Goal: Task Accomplishment & Management: Complete application form

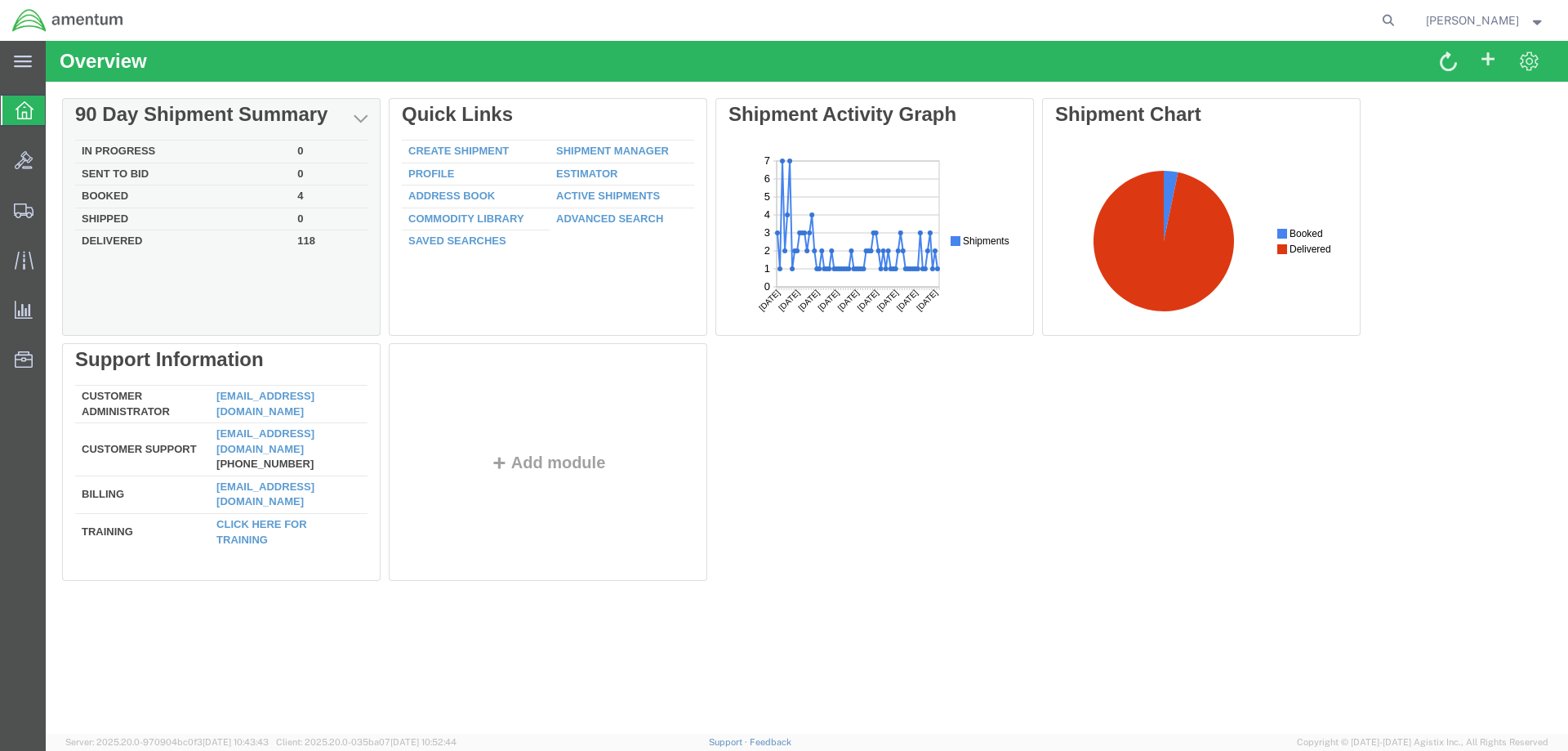
click at [101, 154] on td "In Progress" at bounding box center [183, 152] width 216 height 23
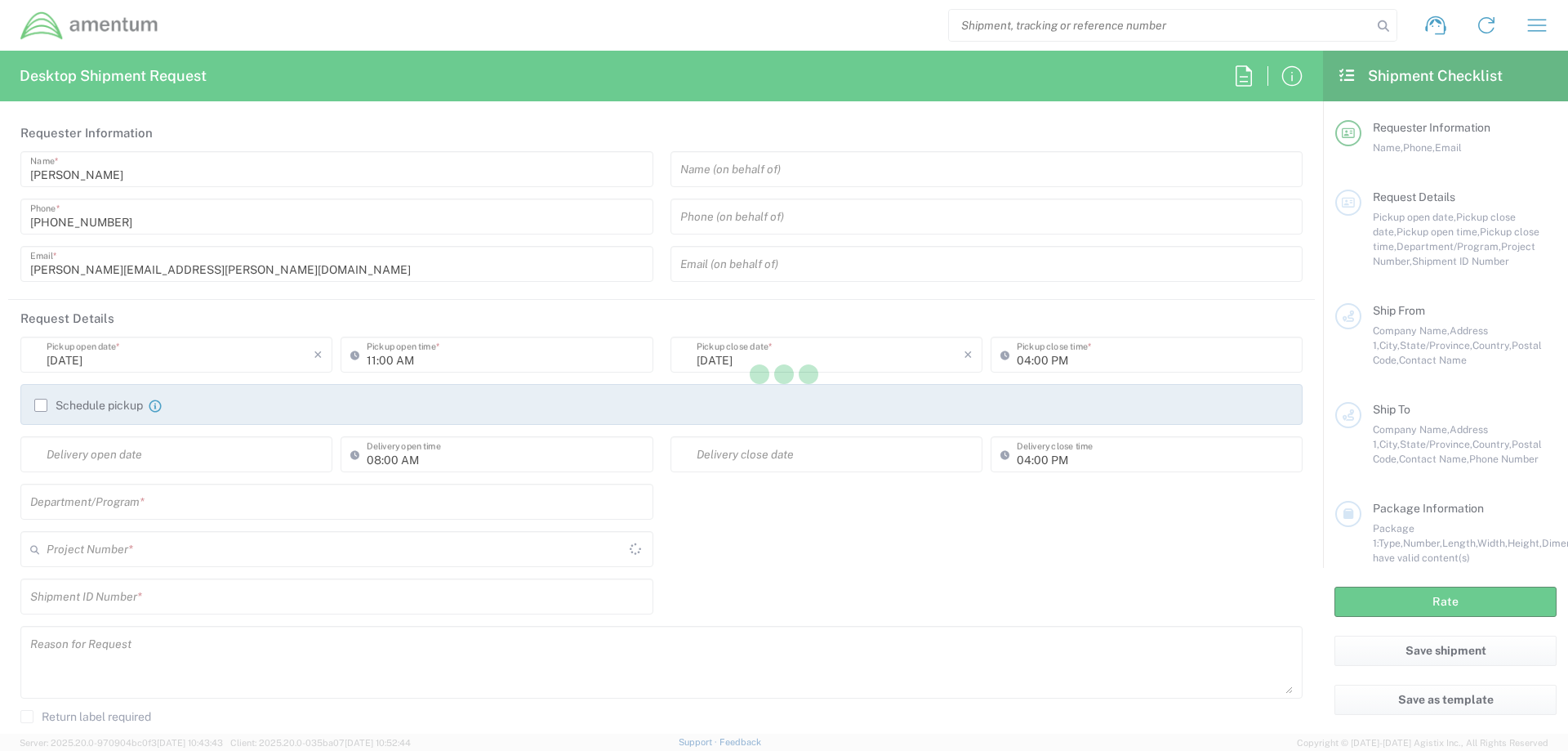
type input "United States"
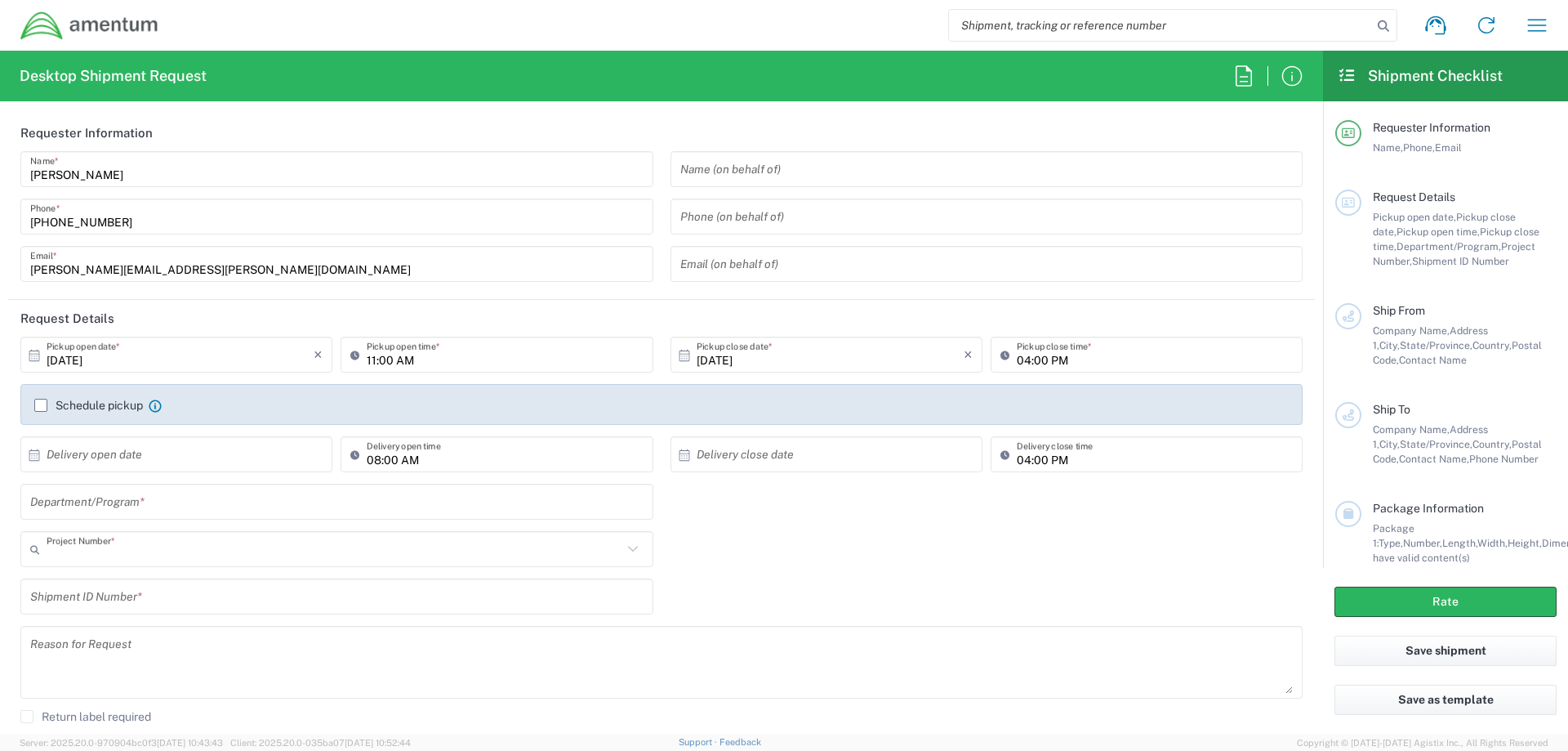
type input "AUTEC"
click at [788, 174] on input "text" at bounding box center [987, 170] width 613 height 29
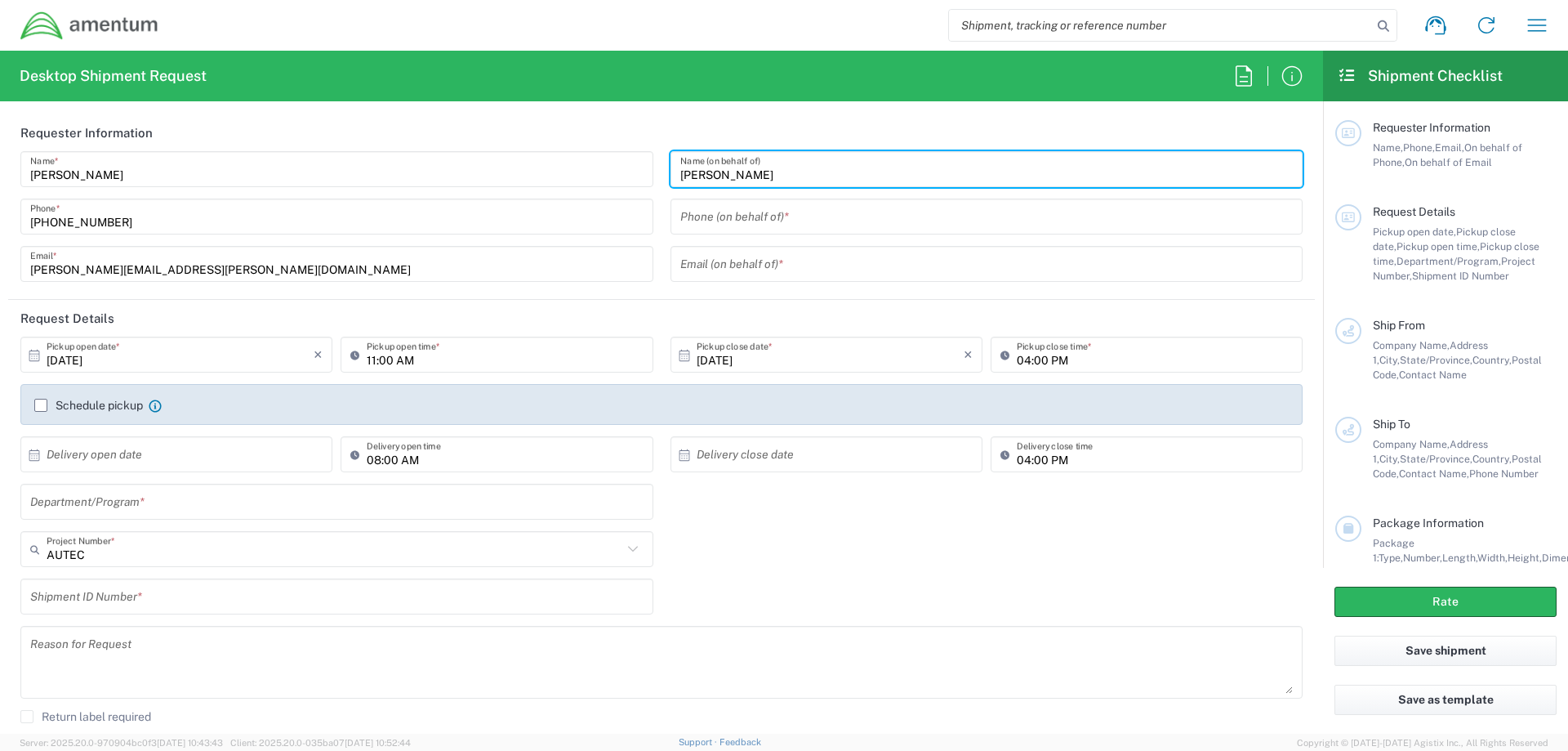
type input "Connie Trujillo"
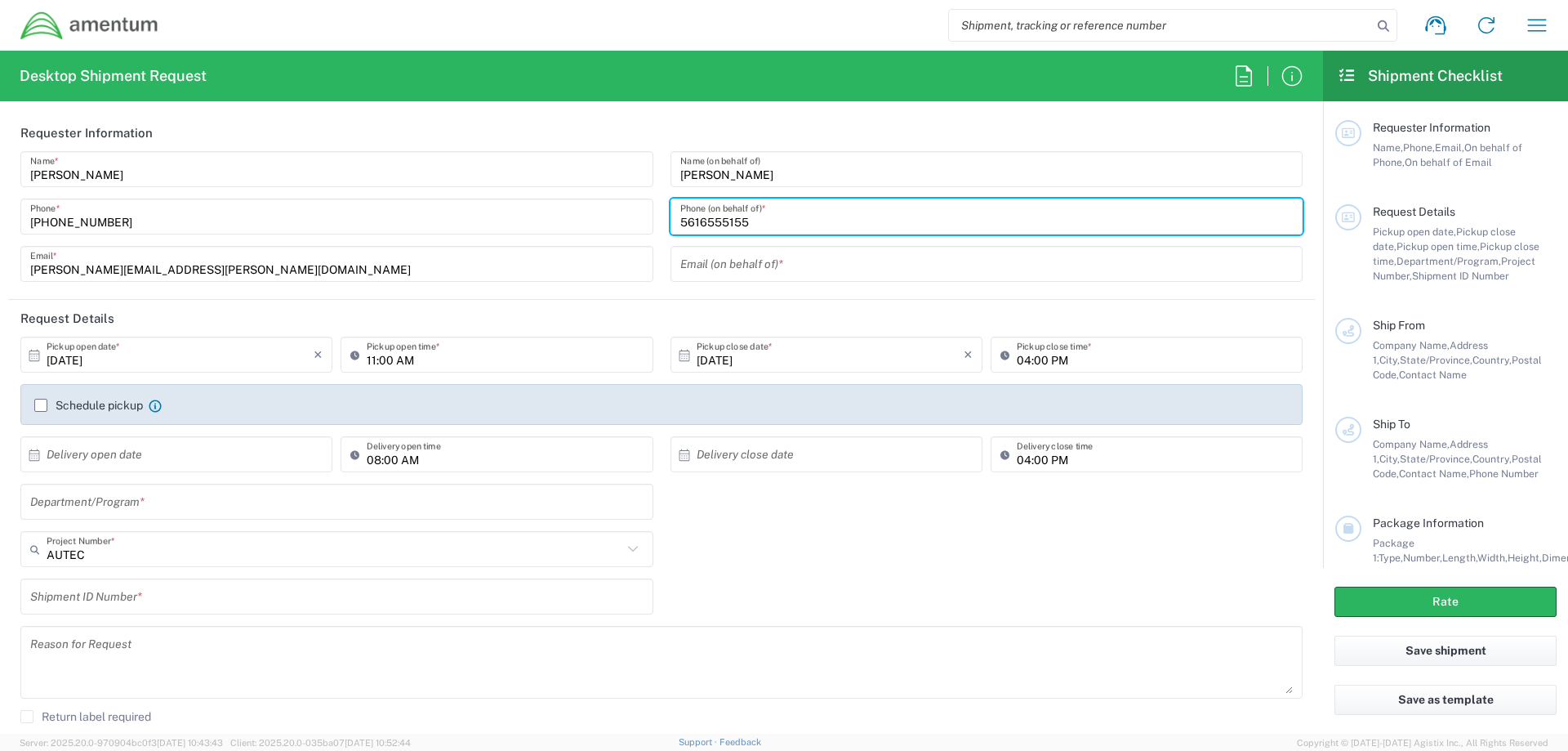
type input "5616555155"
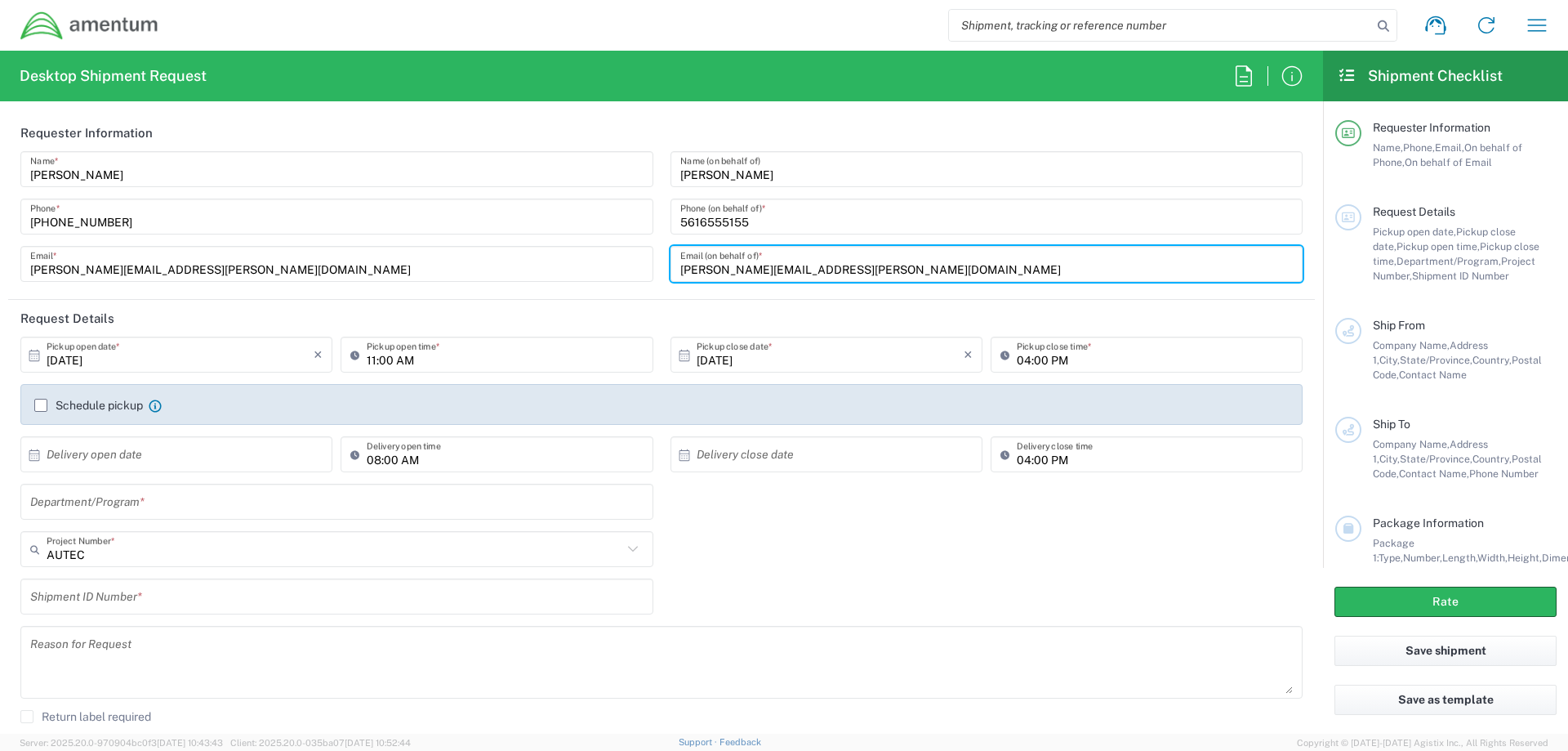
type input "Connie.l.trujillo.ctr@us.navy.mil"
click at [120, 354] on input "10/02/2025" at bounding box center [179, 355] width 267 height 29
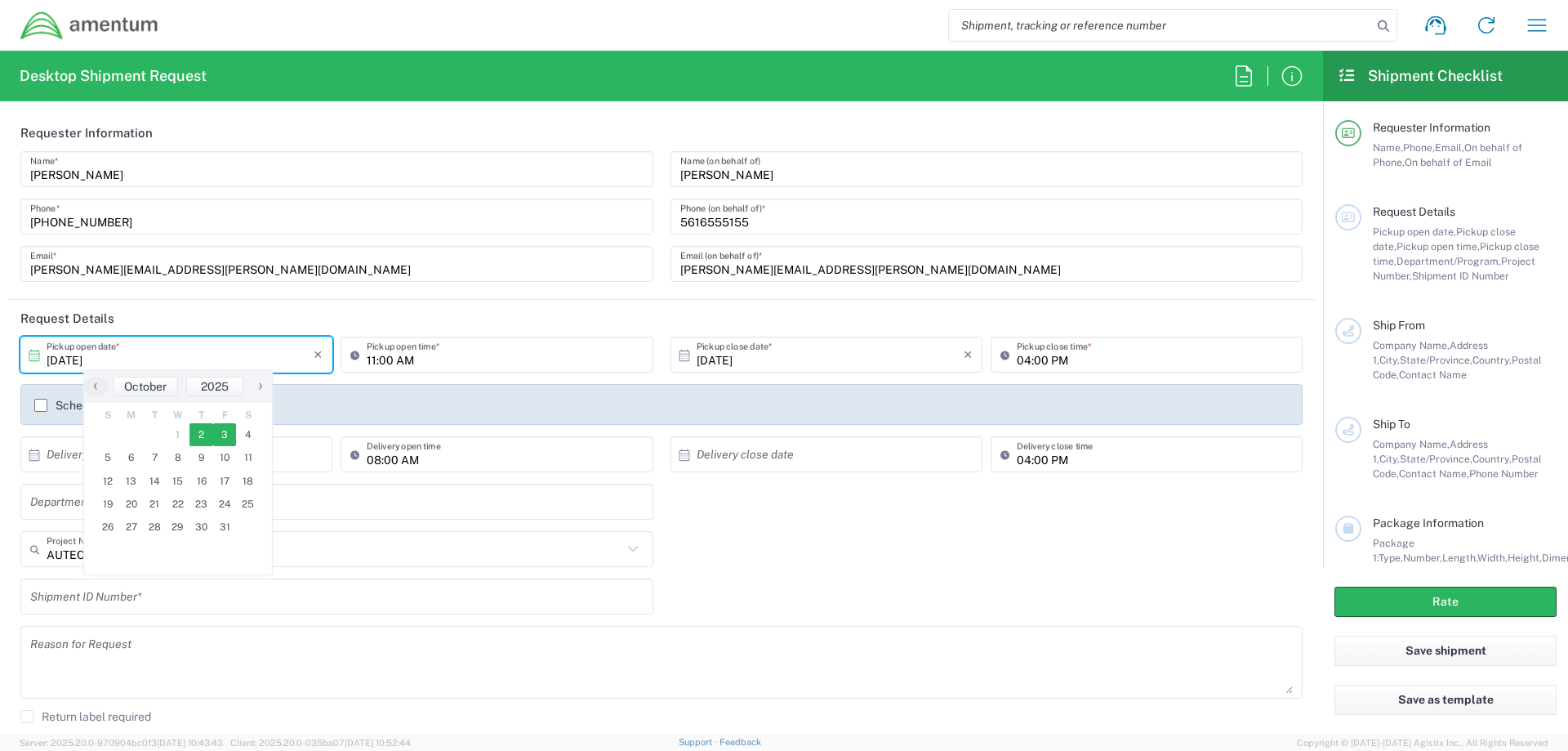
click at [222, 432] on span "3" at bounding box center [225, 435] width 24 height 23
type input "10/03/2025"
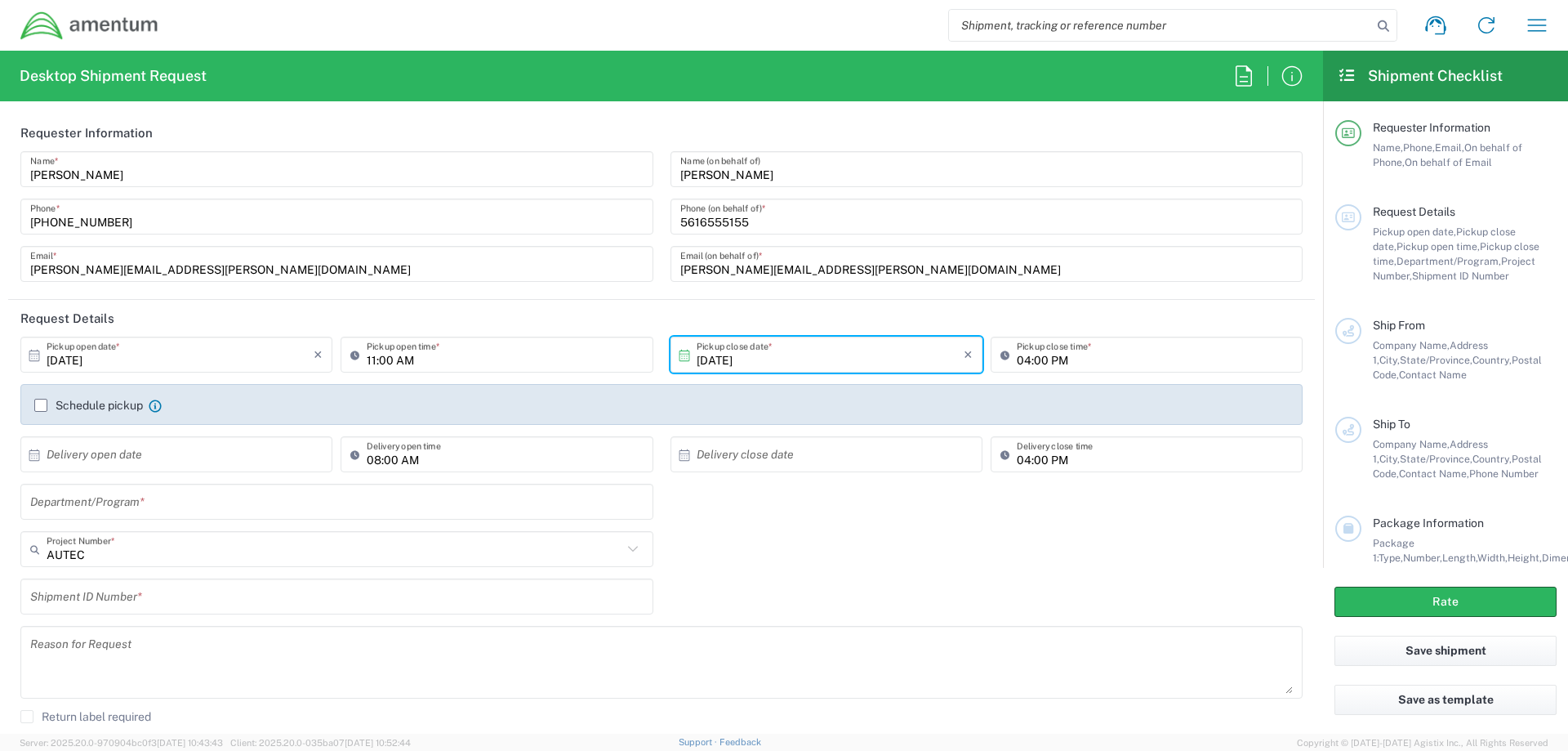
click at [370, 361] on input "11:00 AM" at bounding box center [504, 355] width 276 height 29
type input "07:00 AM"
click at [168, 500] on input "text" at bounding box center [336, 502] width 613 height 29
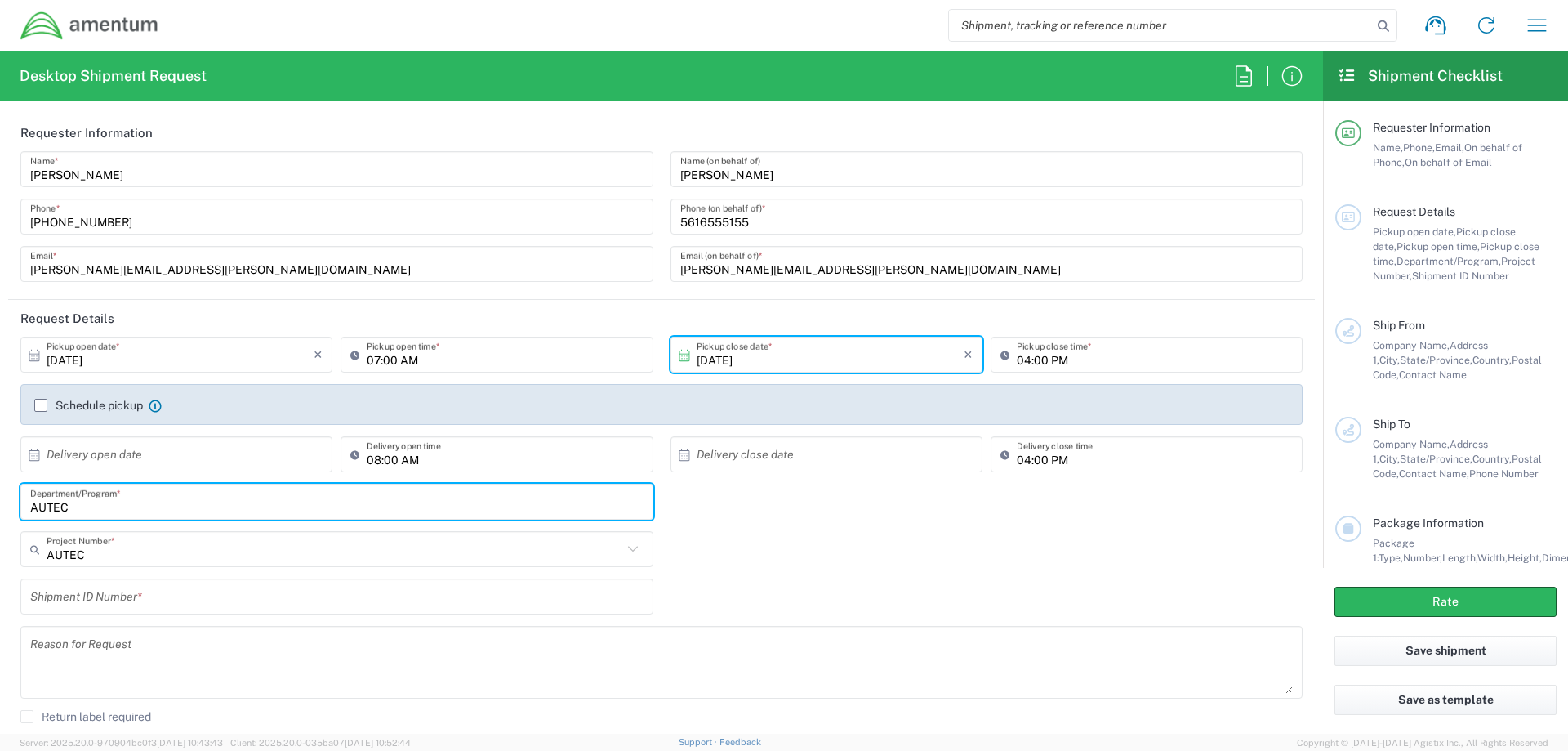
type input "AUTEC"
click at [93, 558] on input "AUTEC" at bounding box center [333, 550] width 575 height 29
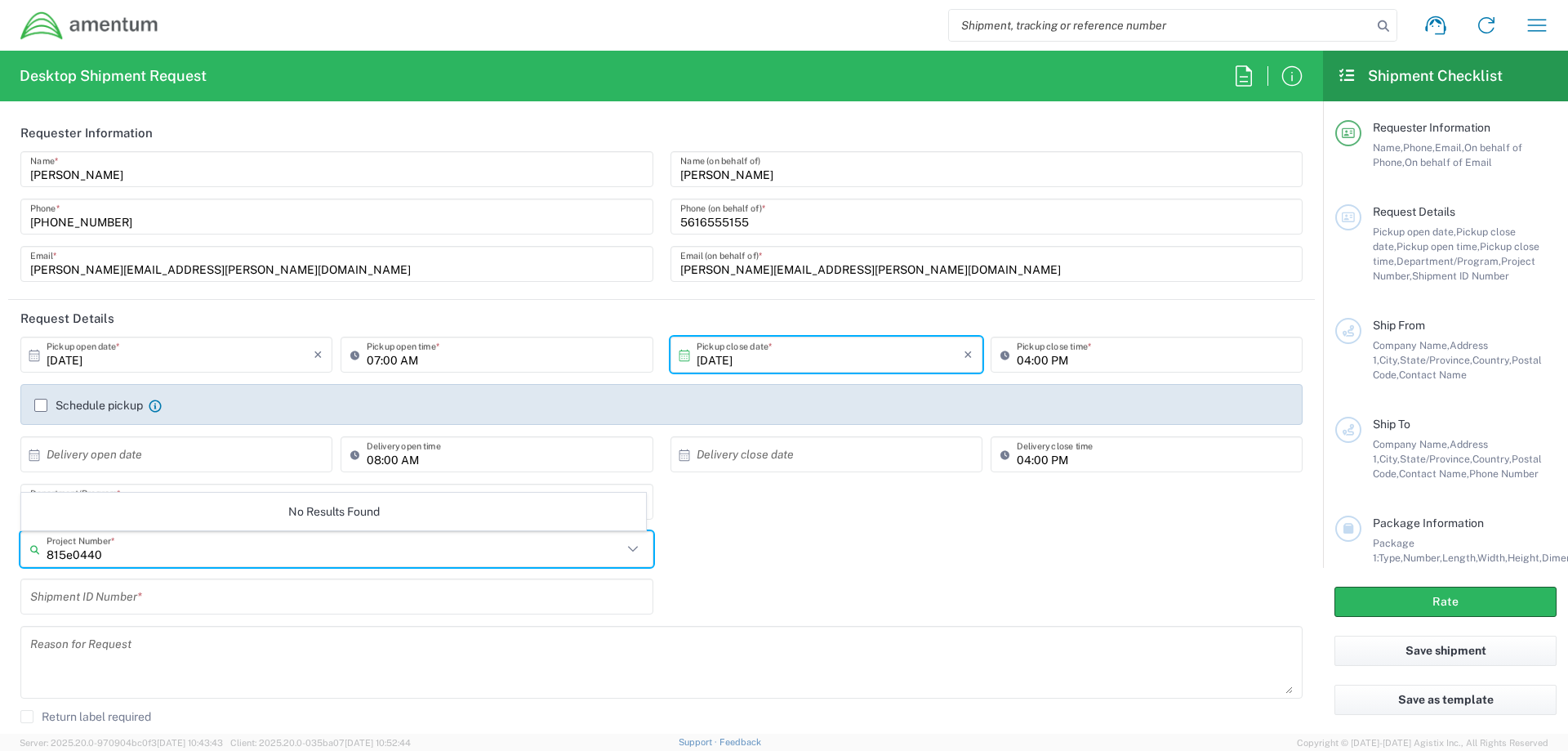
type input "815e0440"
click at [628, 550] on icon at bounding box center [632, 549] width 10 height 6
click at [134, 550] on input "815e0440" at bounding box center [333, 550] width 575 height 29
type input "815E0440"
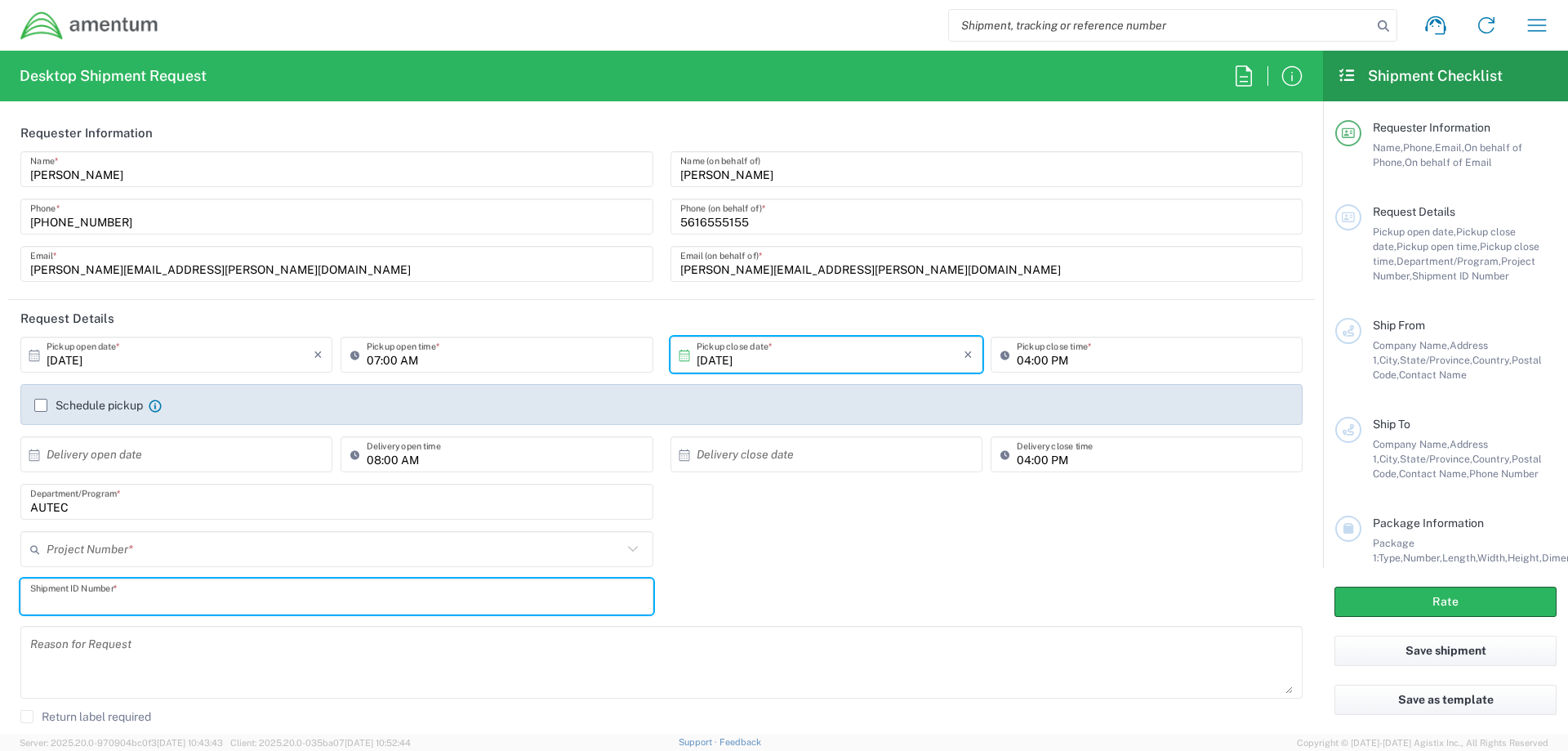
click at [139, 550] on input "text" at bounding box center [333, 550] width 575 height 29
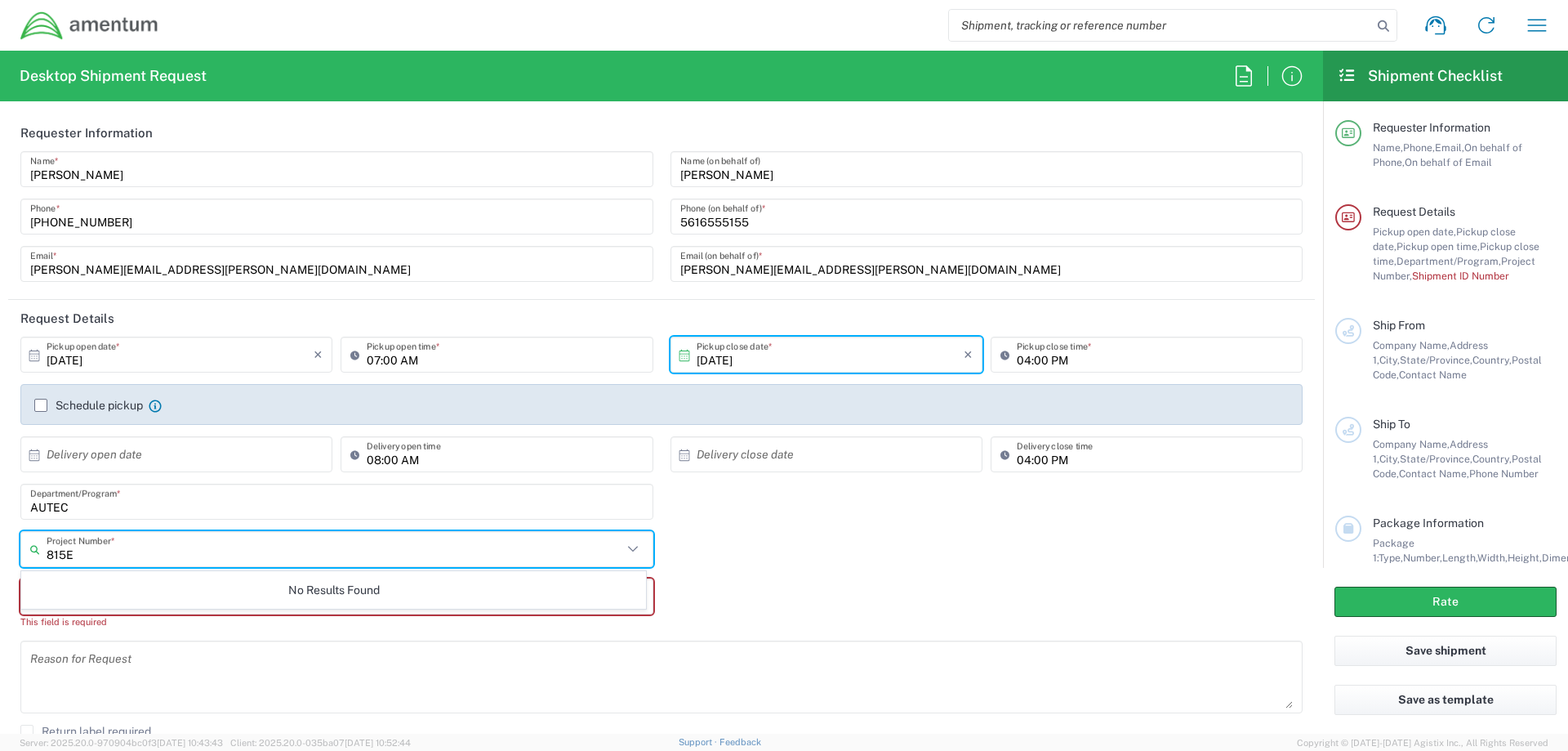
type input "815E"
click at [137, 510] on input "AUTEC" at bounding box center [336, 502] width 613 height 29
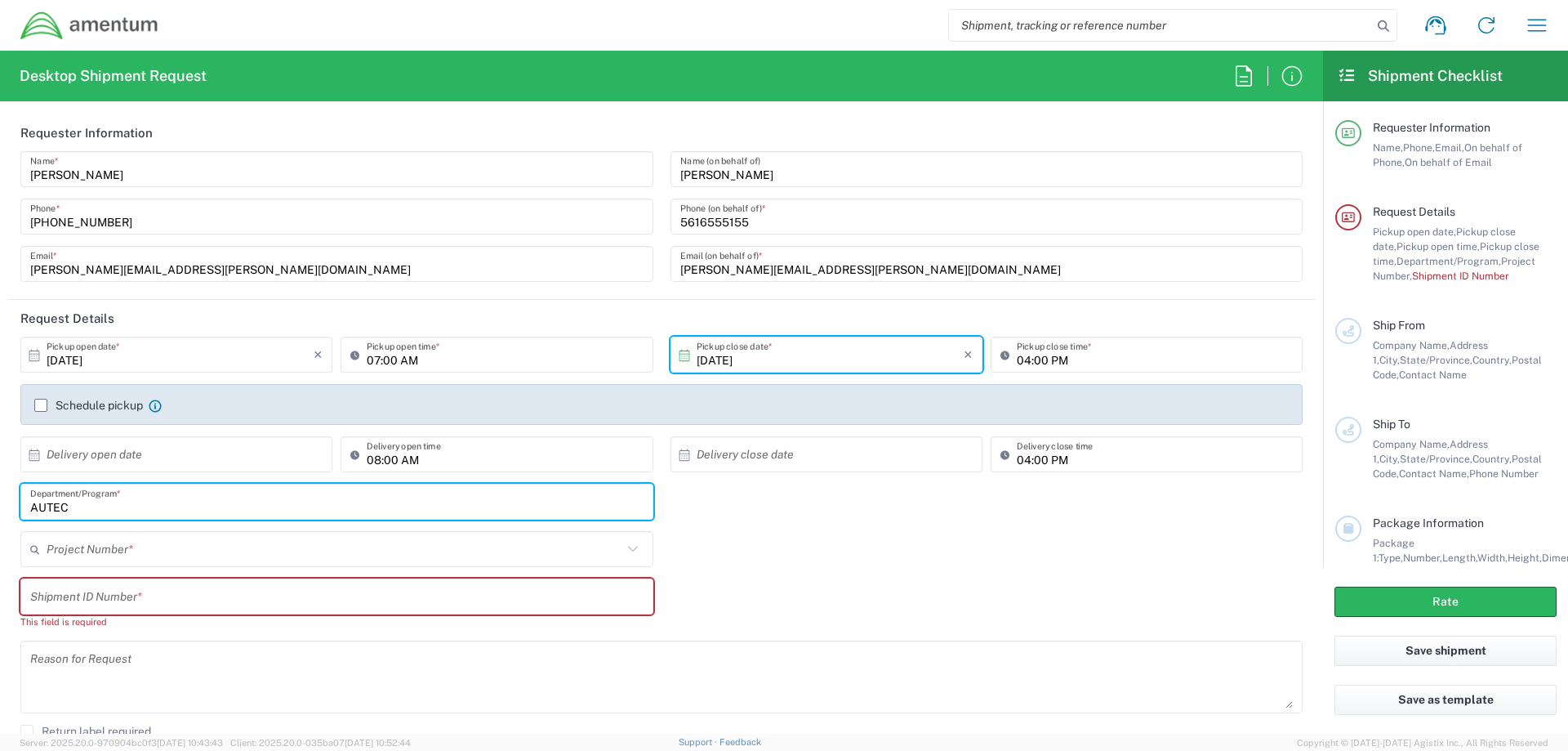
click at [120, 591] on input "text" at bounding box center [336, 597] width 613 height 29
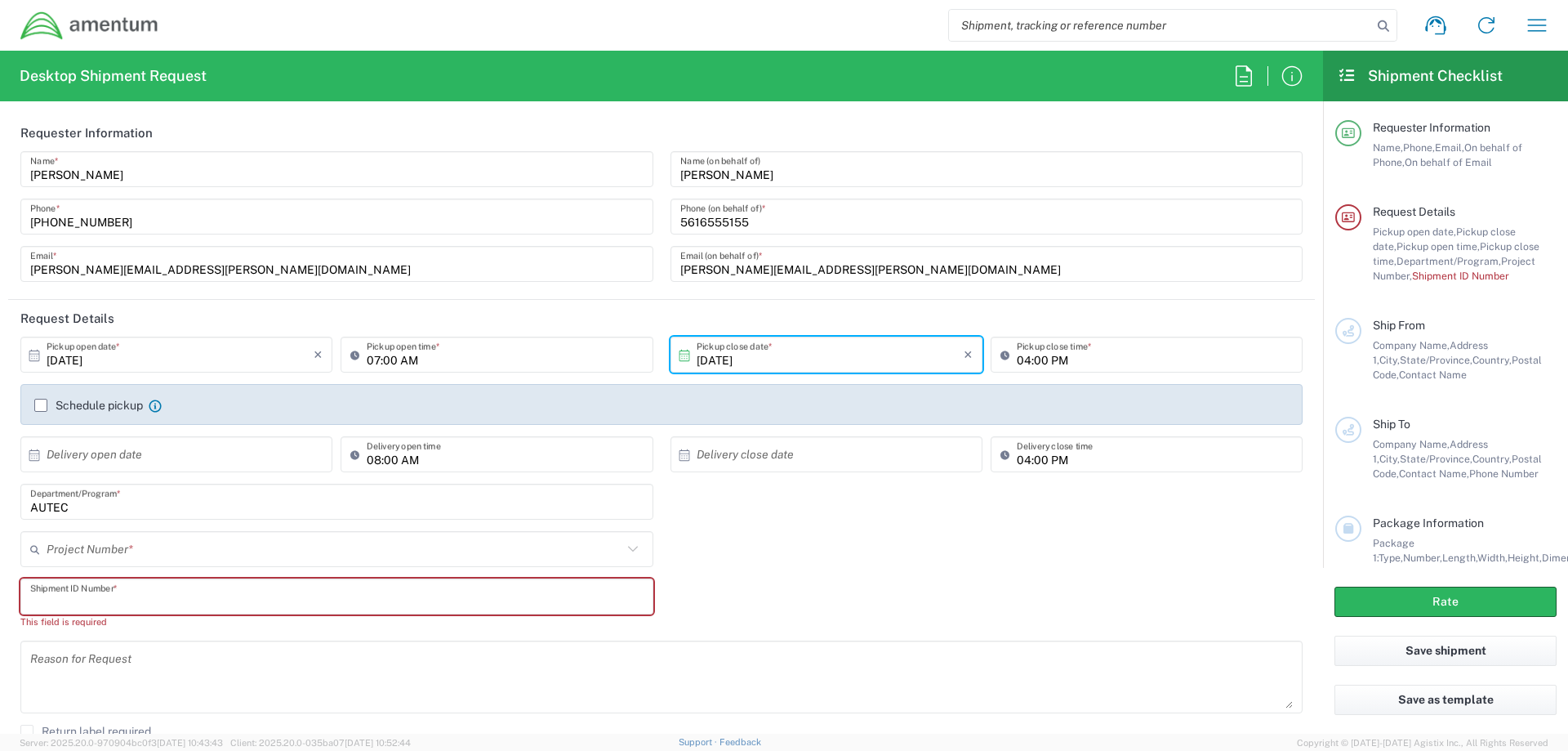
click at [125, 544] on input "text" at bounding box center [333, 550] width 575 height 29
